Goal: Information Seeking & Learning: Learn about a topic

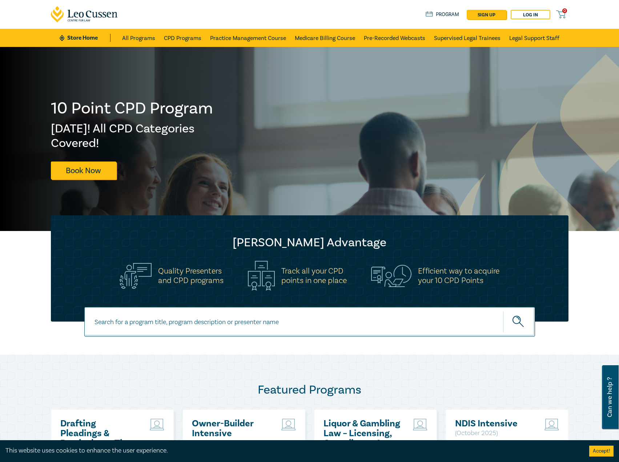
click at [240, 321] on input at bounding box center [309, 321] width 451 height 29
type input "s26315"
click at [503, 310] on button "submit" at bounding box center [519, 321] width 32 height 22
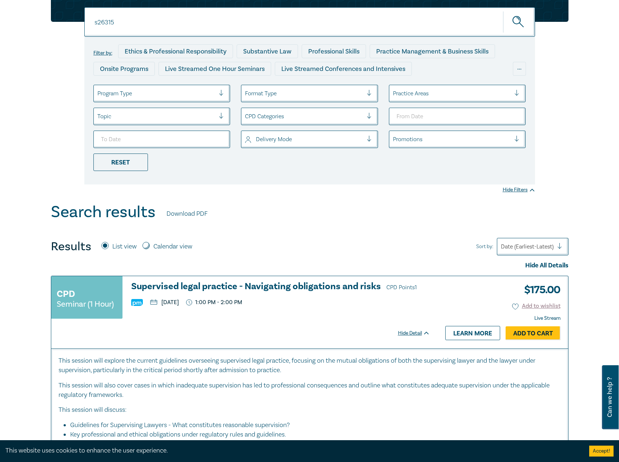
scroll to position [73, 0]
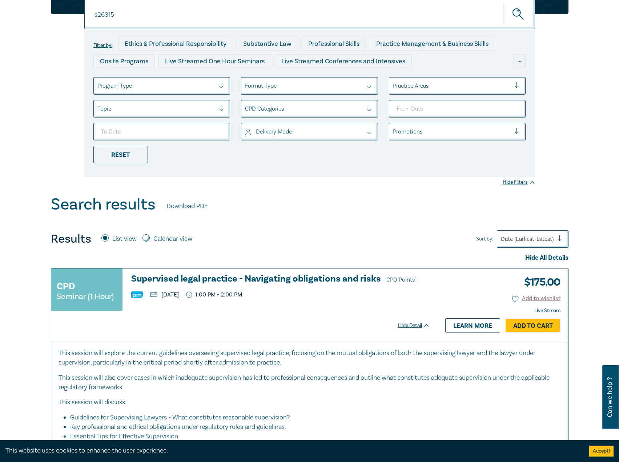
click at [246, 278] on h3 "Supervised legal practice - Navigating obligations and risks CPD Points 1" at bounding box center [280, 279] width 299 height 11
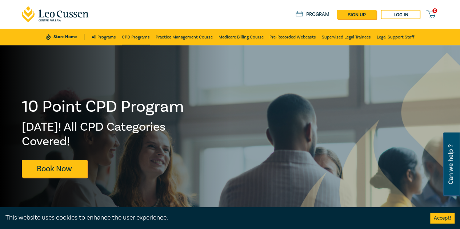
click at [137, 35] on link "CPD Programs" at bounding box center [136, 37] width 28 height 17
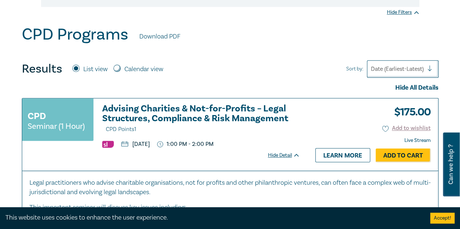
scroll to position [364, 0]
click at [145, 116] on h3 "Advising Charities & Not-for-Profits – Legal Structures, Compliance & Risk Mana…" at bounding box center [201, 119] width 198 height 31
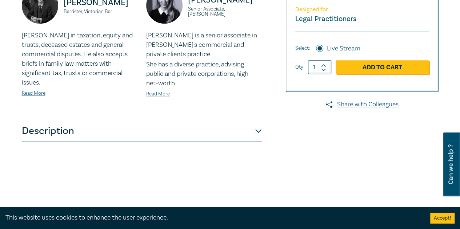
scroll to position [327, 0]
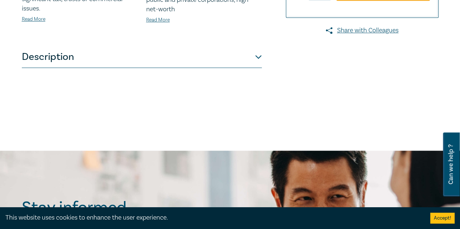
click at [154, 64] on button "Description" at bounding box center [142, 57] width 240 height 22
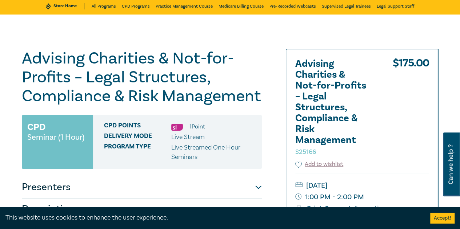
scroll to position [73, 0]
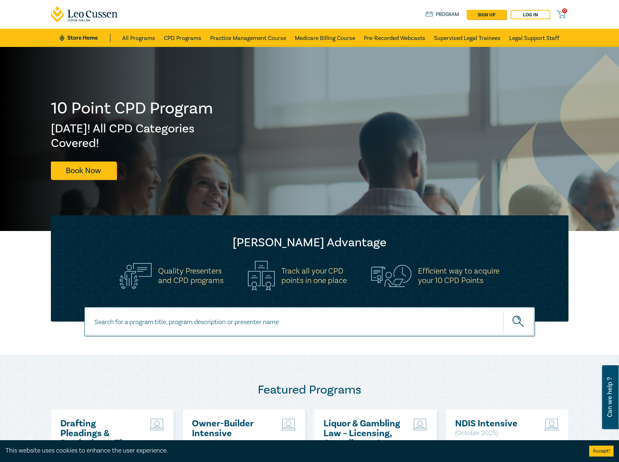
click at [246, 321] on input at bounding box center [309, 321] width 451 height 29
type input "i26008"
click at [503, 310] on button "submit" at bounding box center [519, 321] width 32 height 22
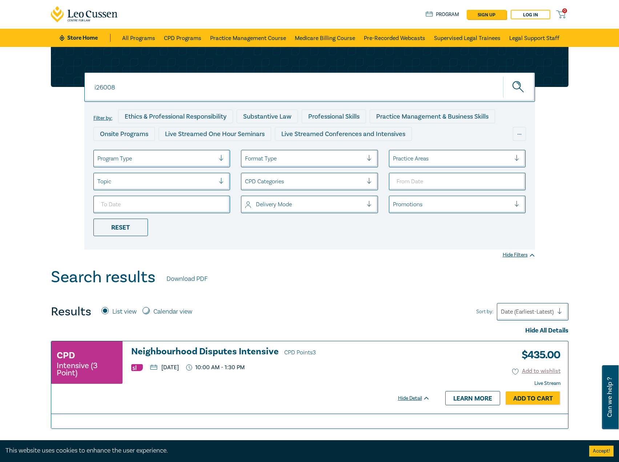
click at [214, 354] on h3 "Neighbourhood Disputes Intensive CPD Points 3" at bounding box center [280, 351] width 299 height 11
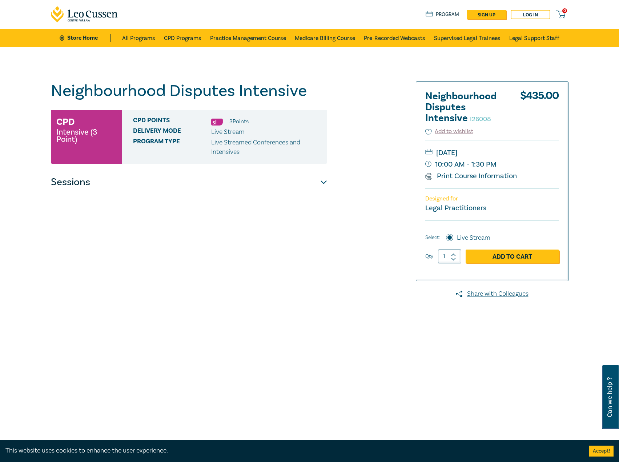
click at [275, 182] on button "Sessions" at bounding box center [189, 182] width 276 height 22
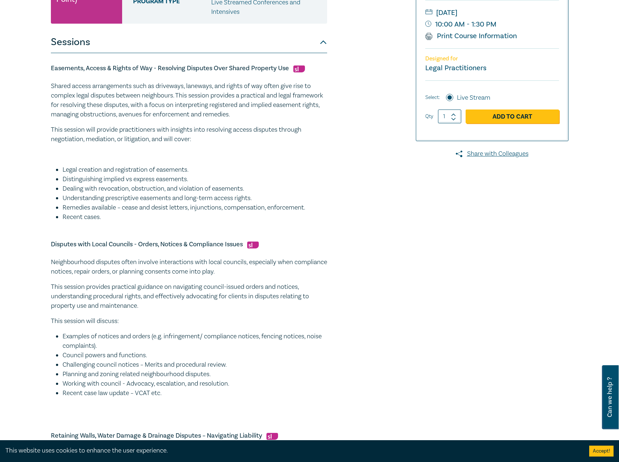
scroll to position [73, 0]
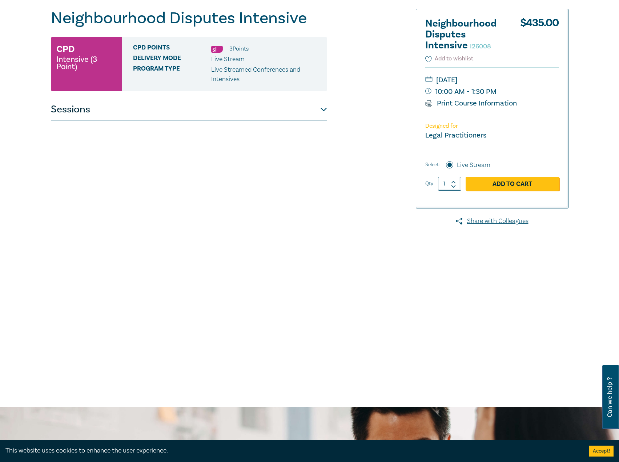
click at [299, 109] on button "Sessions" at bounding box center [189, 110] width 276 height 22
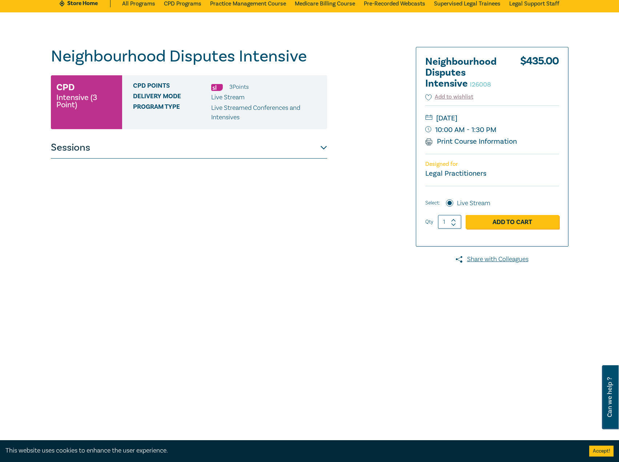
click at [245, 159] on div "Neighbourhood Disputes Intensive I26008 CPD Intensive (3 Point) CPD Points 3 Po…" at bounding box center [189, 229] width 276 height 364
click at [256, 151] on button "Sessions" at bounding box center [189, 148] width 276 height 22
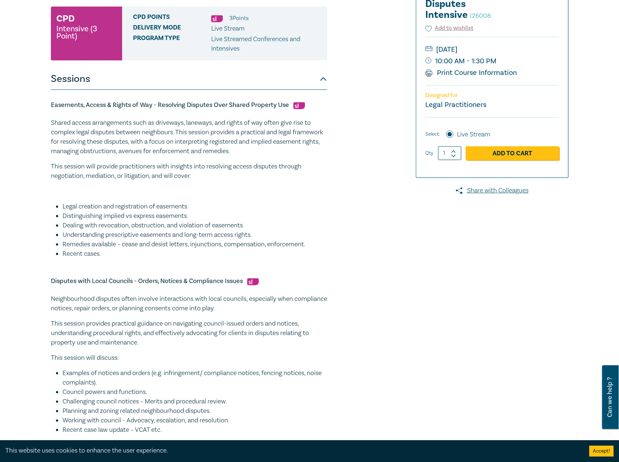
scroll to position [107, 0]
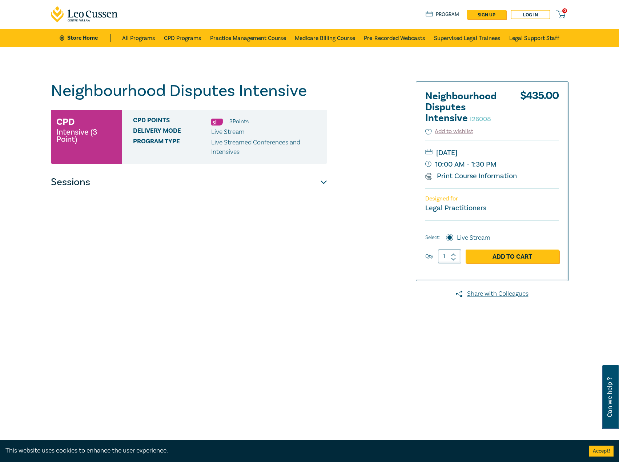
click at [185, 181] on button "Sessions" at bounding box center [189, 182] width 276 height 22
